Goal: Transaction & Acquisition: Purchase product/service

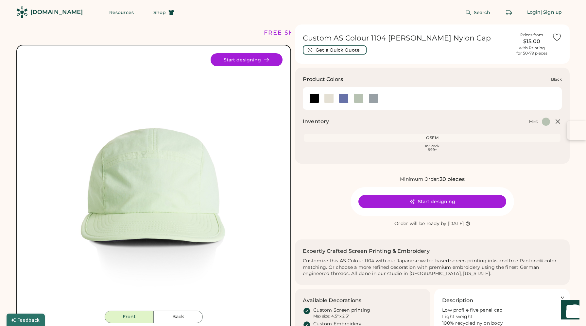
click at [314, 98] on div at bounding box center [314, 99] width 10 height 10
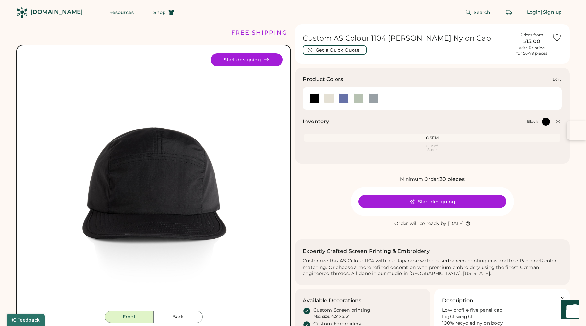
click at [329, 102] on div at bounding box center [329, 99] width 10 height 10
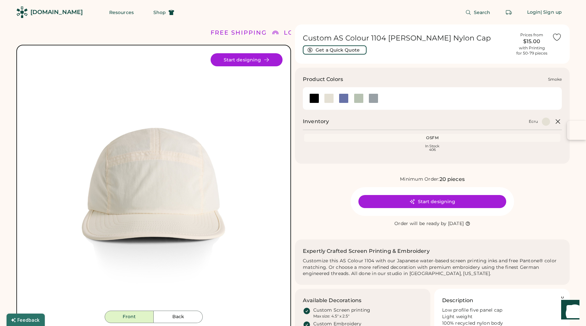
click at [374, 99] on div at bounding box center [374, 99] width 10 height 10
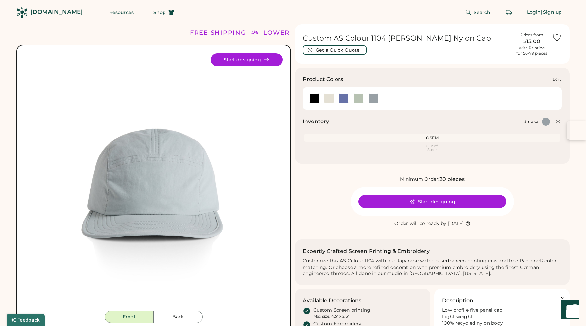
click at [327, 99] on div at bounding box center [329, 99] width 10 height 10
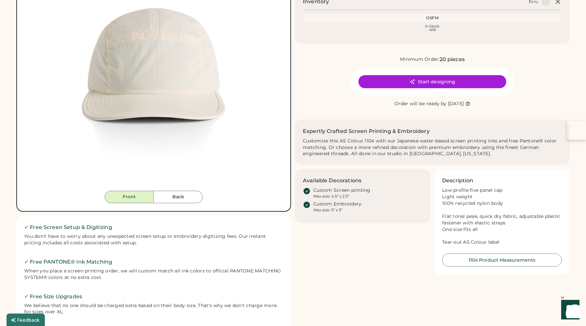
scroll to position [119, 0]
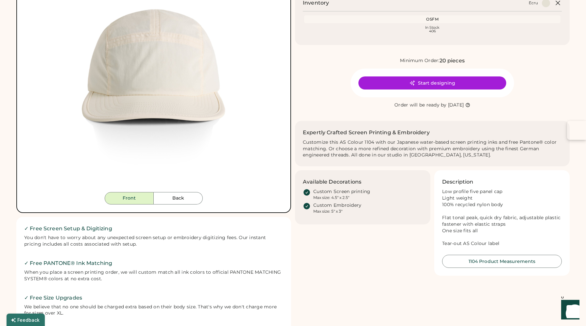
click at [183, 203] on button "Back" at bounding box center [178, 198] width 49 height 12
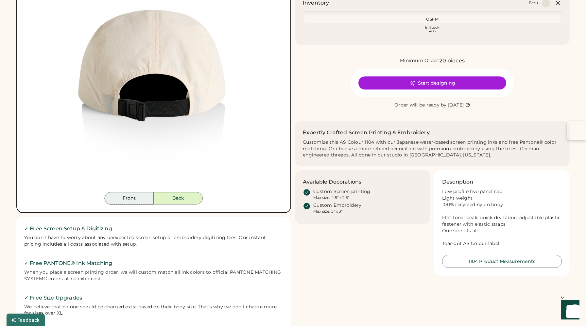
click at [131, 201] on button "Front" at bounding box center [129, 198] width 49 height 12
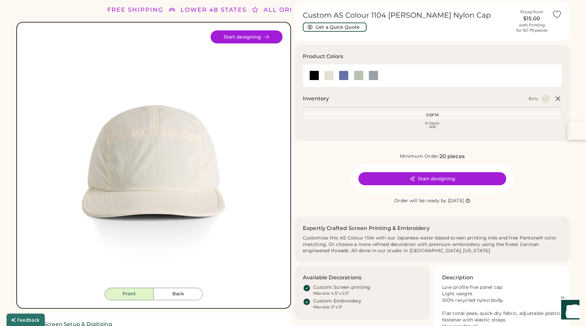
scroll to position [0, 0]
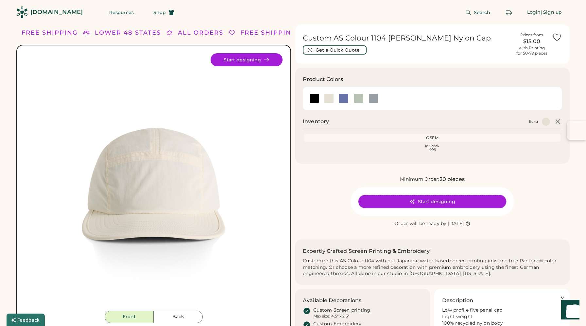
click at [416, 197] on button "Start designing" at bounding box center [433, 201] width 148 height 13
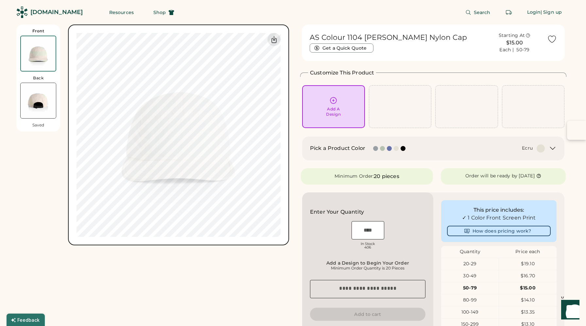
click at [339, 107] on div "Add A Design" at bounding box center [333, 112] width 15 height 10
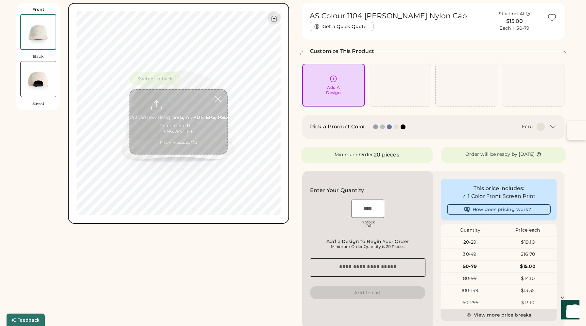
scroll to position [25, 0]
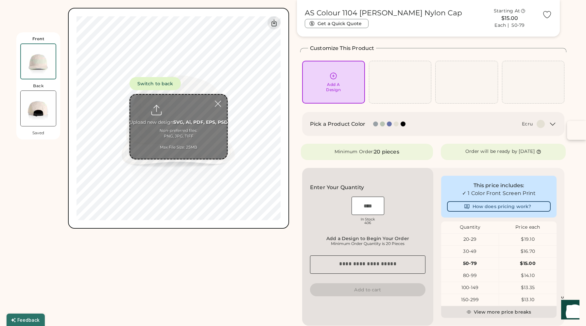
click at [186, 115] on input "file" at bounding box center [178, 127] width 97 height 64
click at [198, 129] on input "file" at bounding box center [178, 127] width 97 height 64
type input "**********"
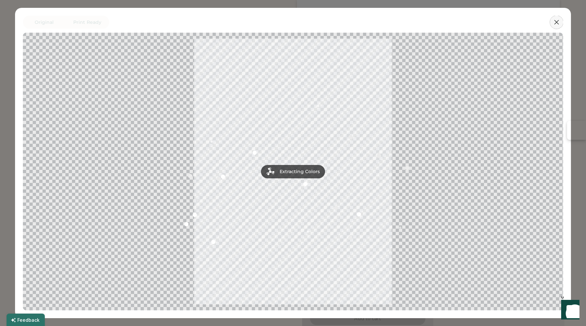
drag, startPoint x: 556, startPoint y: 21, endPoint x: 547, endPoint y: 86, distance: 65.7
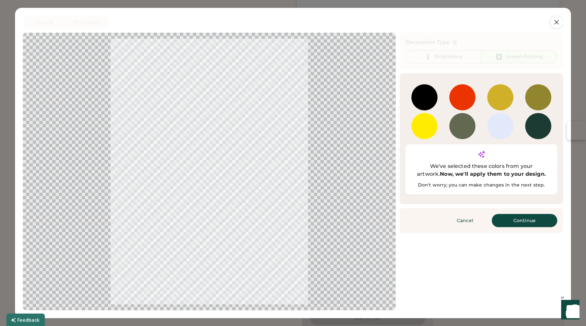
click at [513, 214] on button "Continue" at bounding box center [524, 220] width 65 height 13
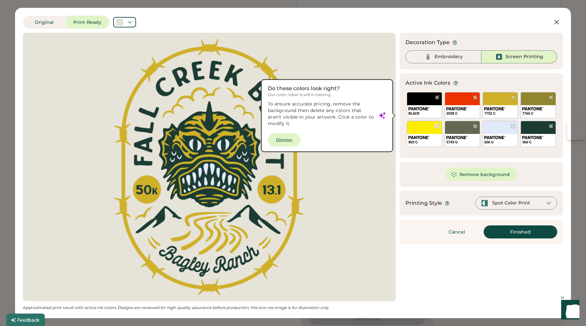
click at [436, 125] on div at bounding box center [437, 126] width 5 height 5
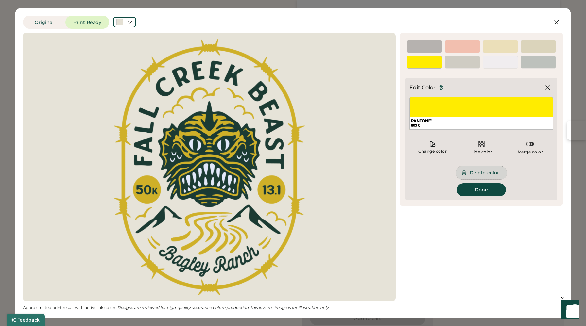
click at [479, 171] on button "Delete color" at bounding box center [481, 173] width 51 height 13
click at [0, 0] on img at bounding box center [0, 0] width 0 height 0
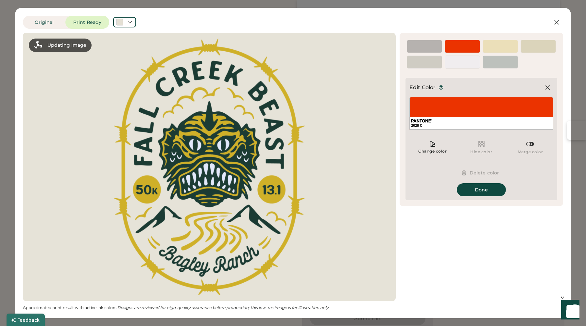
click at [467, 173] on icon at bounding box center [464, 173] width 6 height 6
click at [546, 87] on icon at bounding box center [548, 88] width 8 height 8
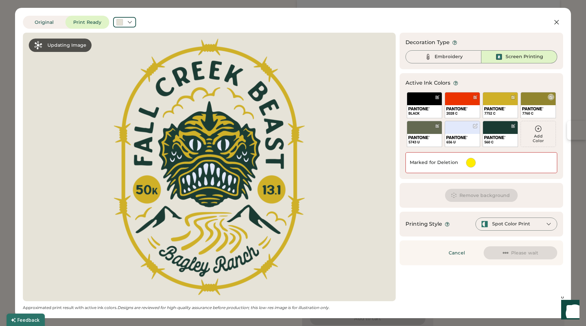
click at [474, 93] on div "2028 C" at bounding box center [462, 105] width 35 height 26
click at [476, 98] on div at bounding box center [475, 97] width 5 height 5
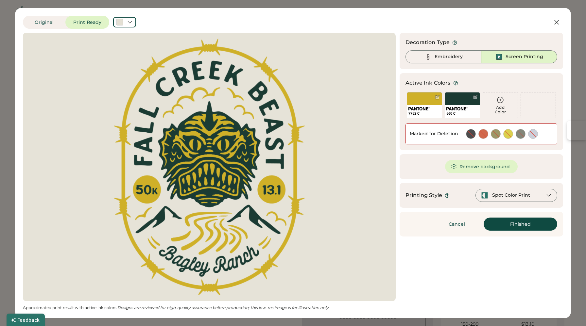
scroll to position [25, 0]
